Goal: Complete application form: Complete application form

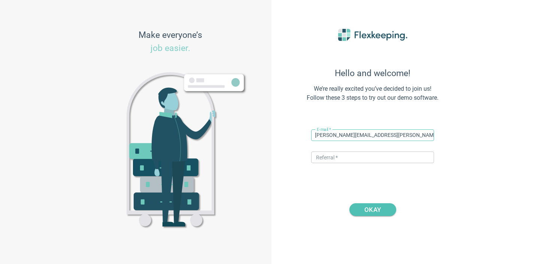
type input "[PERSON_NAME][EMAIL_ADDRESS][PERSON_NAME][DOMAIN_NAME]"
click at [330, 147] on div "E-mail   * [PERSON_NAME][EMAIL_ADDRESS][PERSON_NAME][DOMAIN_NAME] ​ Referral   …" at bounding box center [372, 136] width 123 height 21
click at [332, 153] on input "text" at bounding box center [372, 157] width 123 height 12
type input "f"
type input "DIGITALMAGIC"
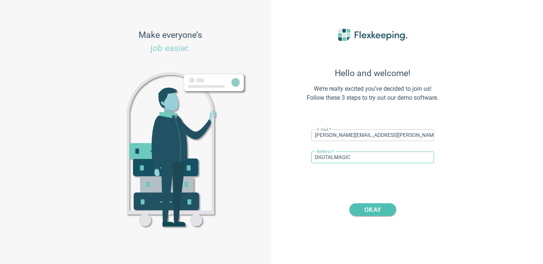
click at [387, 217] on div "Hello and welcome! We’re really excited you’ve decided to join us! Follow these…" at bounding box center [372, 132] width 165 height 244
click at [382, 211] on span "OKAY" at bounding box center [373, 209] width 28 height 13
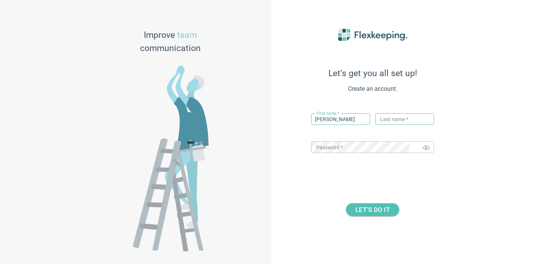
type input "[PERSON_NAME]"
click at [398, 123] on input "text" at bounding box center [405, 119] width 59 height 12
type input "P"
click at [326, 192] on div "LET’S DO IT" at bounding box center [372, 203] width 165 height 26
click at [368, 205] on span "LET’S DO IT" at bounding box center [373, 209] width 34 height 13
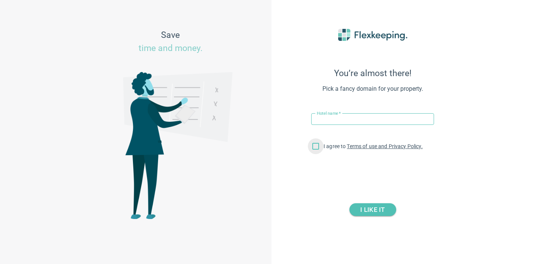
click at [318, 147] on input "I agree to Terms of use and Privacy Policy." at bounding box center [316, 148] width 16 height 16
checkbox input "true"
click at [373, 118] on input "text" at bounding box center [372, 119] width 123 height 12
type input "Limehome WET"
click at [371, 205] on span "I LIKE IT" at bounding box center [373, 209] width 24 height 13
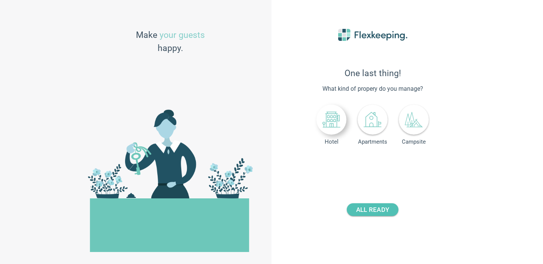
click at [321, 114] on div at bounding box center [332, 120] width 30 height 30
drag, startPoint x: 393, startPoint y: 168, endPoint x: 383, endPoint y: 165, distance: 10.4
click at [383, 165] on input "number" at bounding box center [391, 165] width 28 height 12
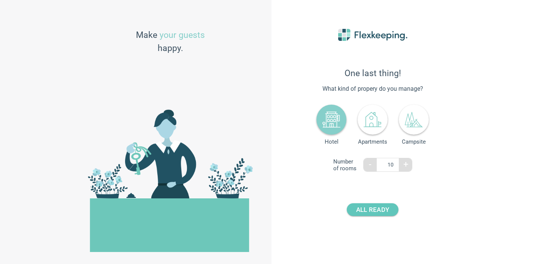
type input "10"
click at [389, 212] on button "ALL READY" at bounding box center [373, 209] width 52 height 13
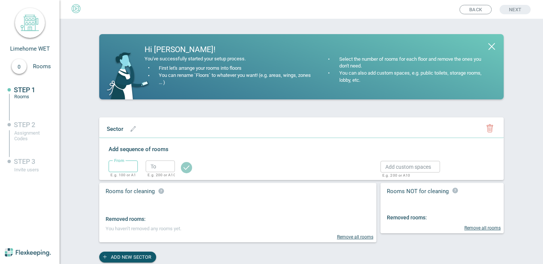
click at [120, 162] on input "text" at bounding box center [123, 166] width 29 height 12
type input "1"
click at [159, 171] on input "text" at bounding box center [160, 166] width 29 height 12
type input "2"
click at [189, 168] on circle "button" at bounding box center [186, 167] width 11 height 11
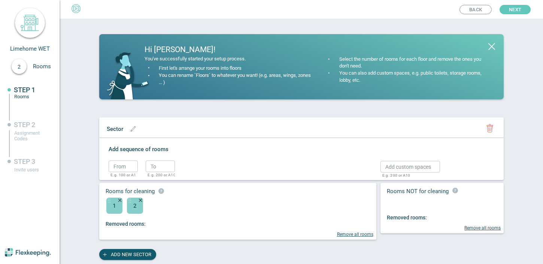
click at [514, 13] on span "Next" at bounding box center [515, 9] width 12 height 9
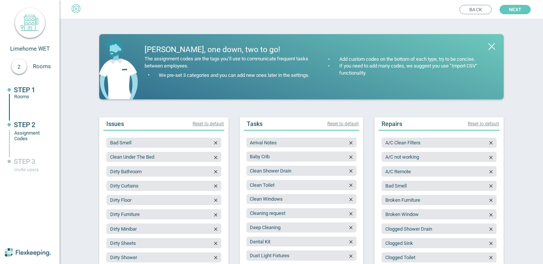
click at [502, 9] on button "Next" at bounding box center [515, 9] width 31 height 9
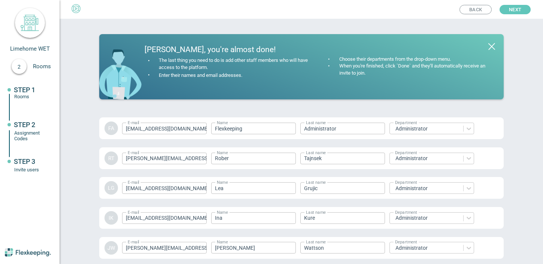
scroll to position [1091, 0]
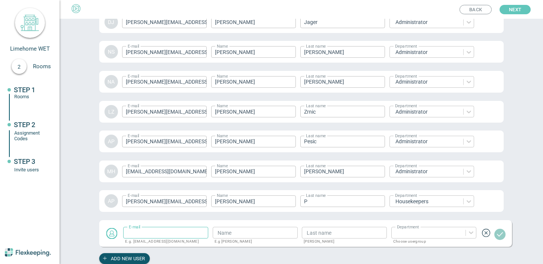
click at [511, 11] on span "Next" at bounding box center [515, 9] width 12 height 9
